Goal: Find contact information: Find contact information

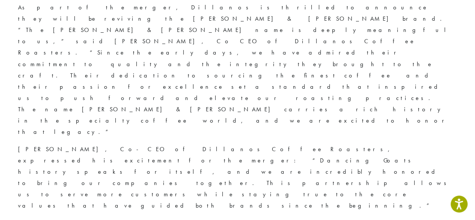
scroll to position [413, 0]
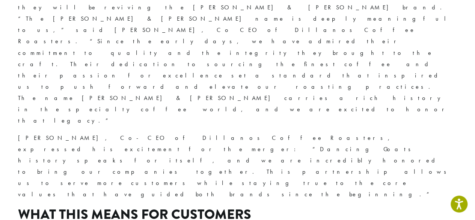
drag, startPoint x: 66, startPoint y: 134, endPoint x: 255, endPoint y: 131, distance: 189.2
copy h2 "Dillanos Coffee Roasters"
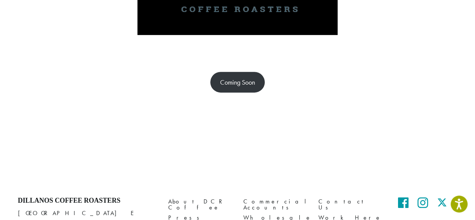
scroll to position [150, 0]
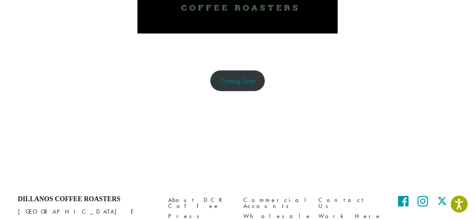
click at [249, 81] on link "Coming Soon" at bounding box center [237, 80] width 54 height 21
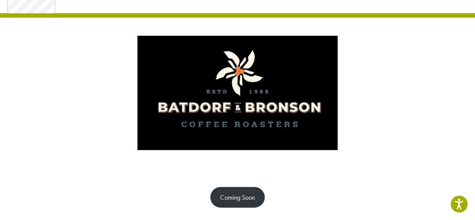
scroll to position [0, 0]
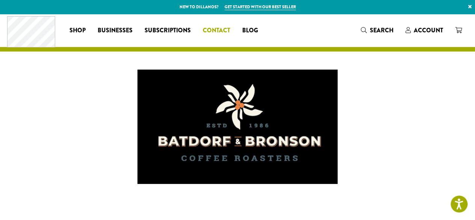
click at [214, 32] on span "Contact" at bounding box center [216, 30] width 27 height 9
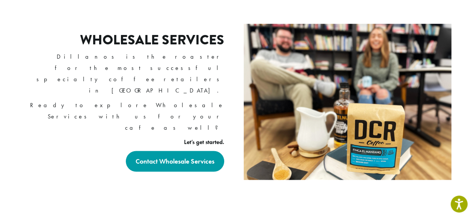
scroll to position [541, 0]
